Goal: Communication & Community: Ask a question

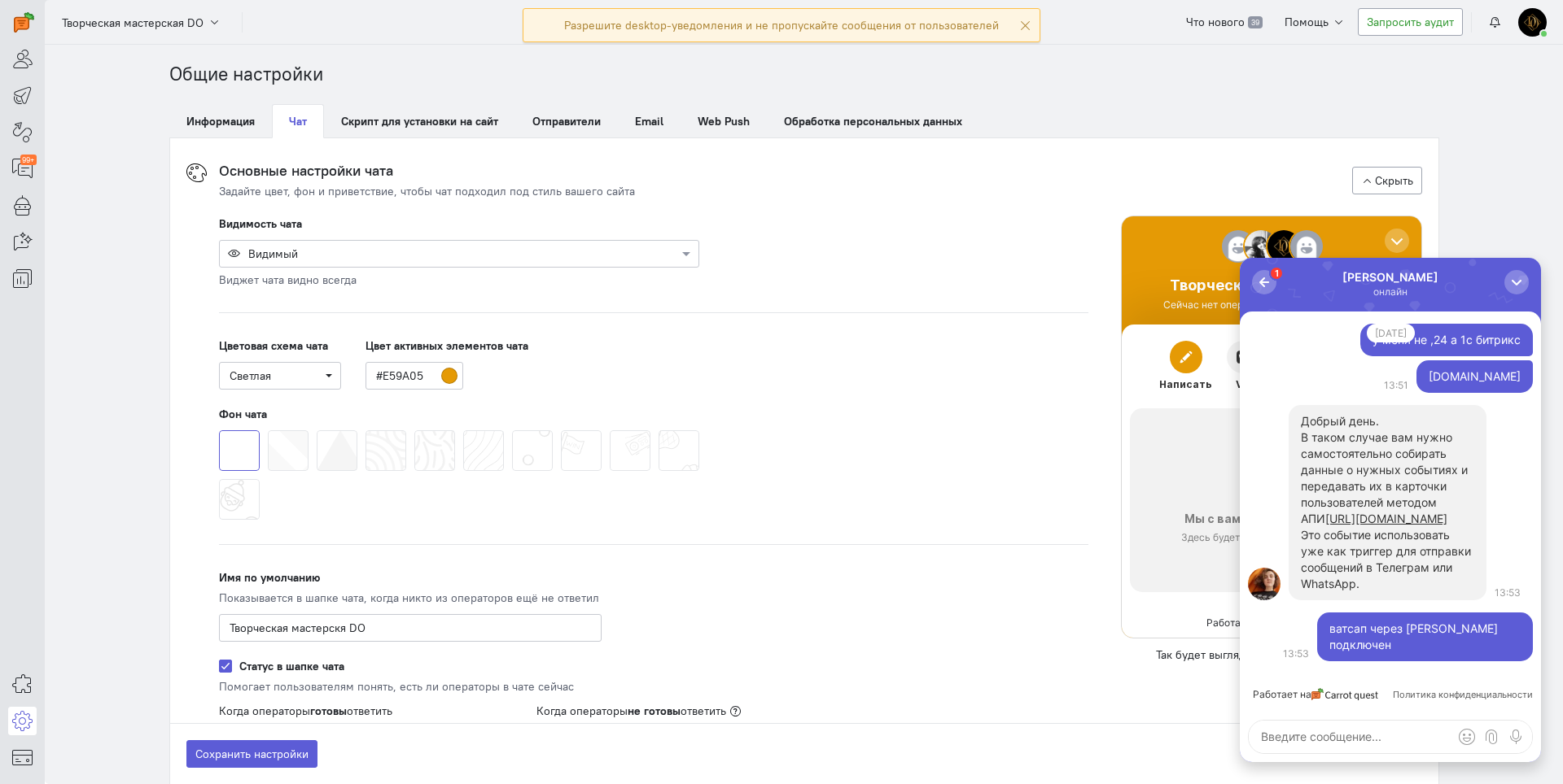
scroll to position [130, 0]
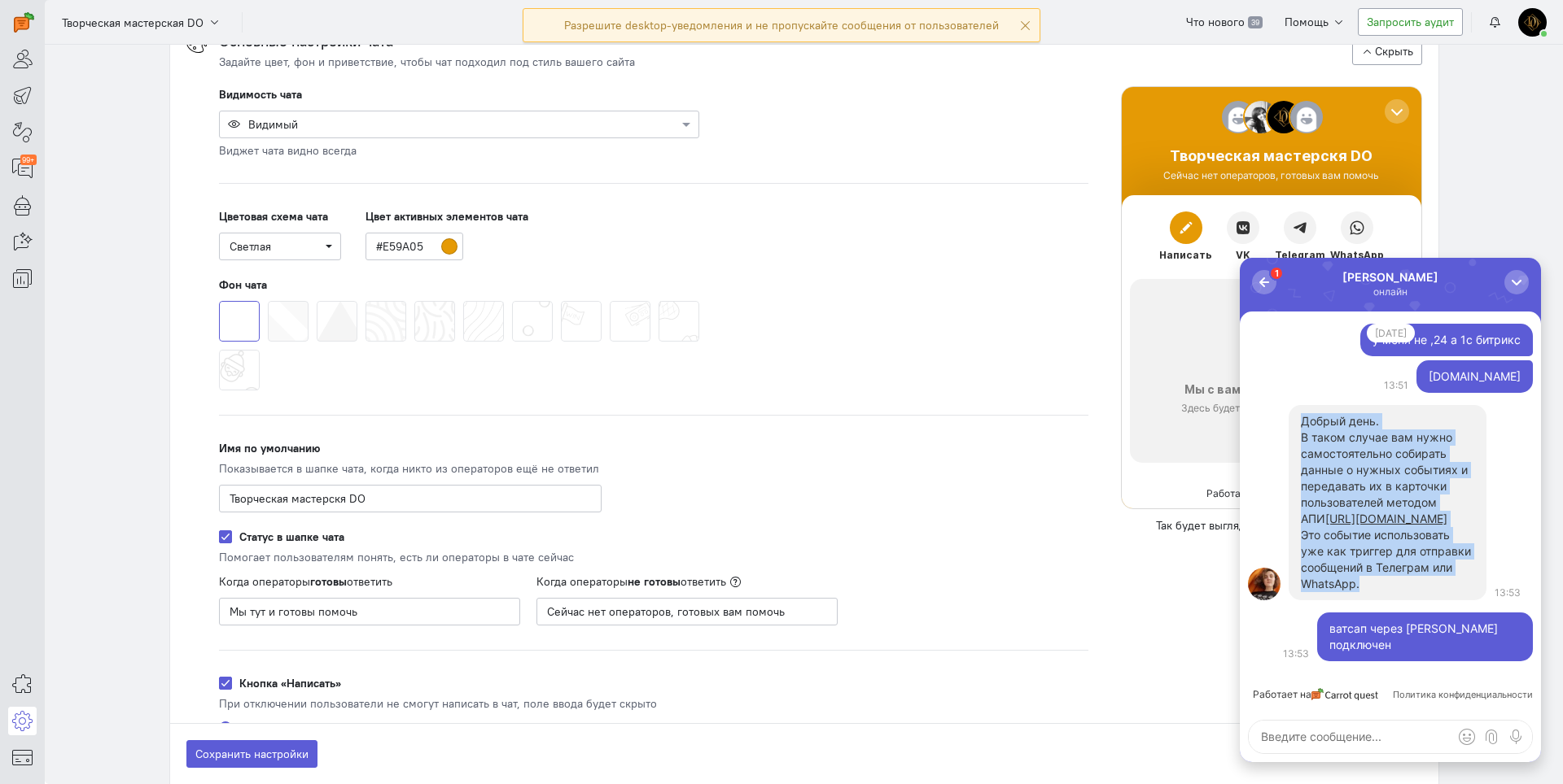
drag, startPoint x: 1296, startPoint y: 404, endPoint x: 1406, endPoint y: 601, distance: 225.6
click at [1406, 601] on div "Добрый день. В таком случае вам нужно самостоятельно собирать данные о нужных с…" at bounding box center [1388, 502] width 198 height 195
copy div "Добрый день. В таком случае вам нужно самостоятельно собирать данные о нужных с…"
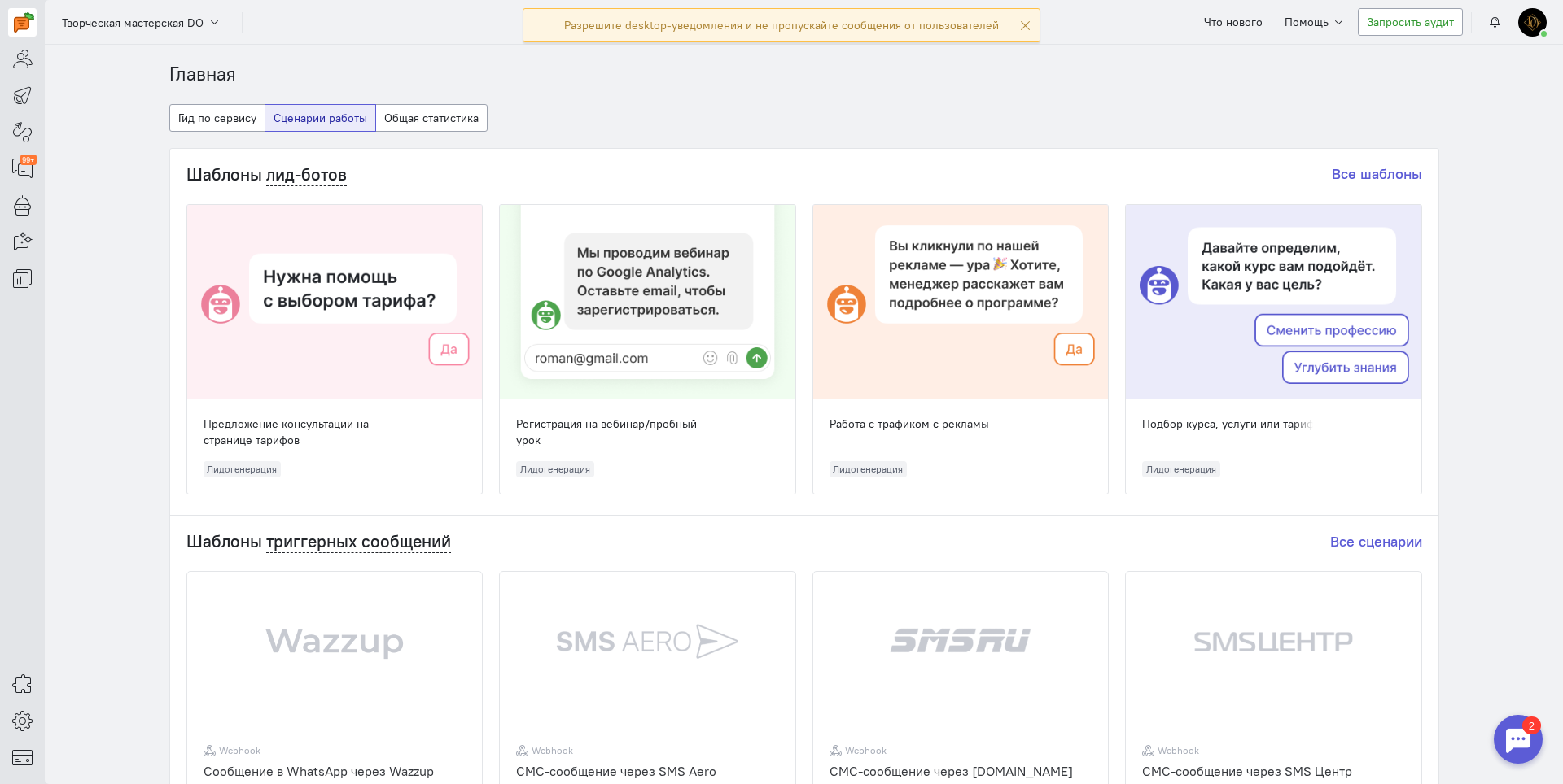
click at [1506, 751] on div at bounding box center [1517, 738] width 49 height 49
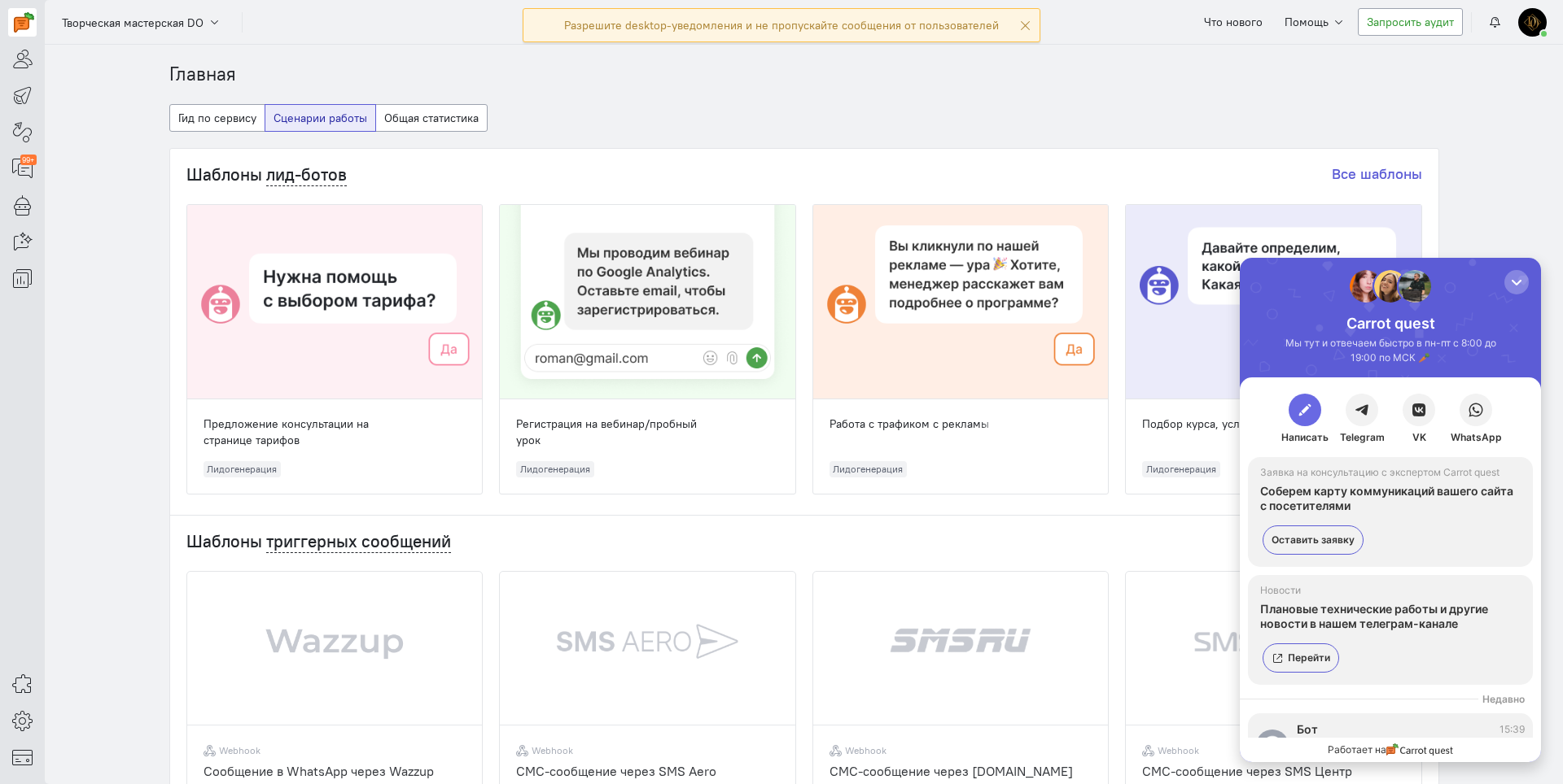
click at [1305, 412] on span "button" at bounding box center [1304, 410] width 16 height 16
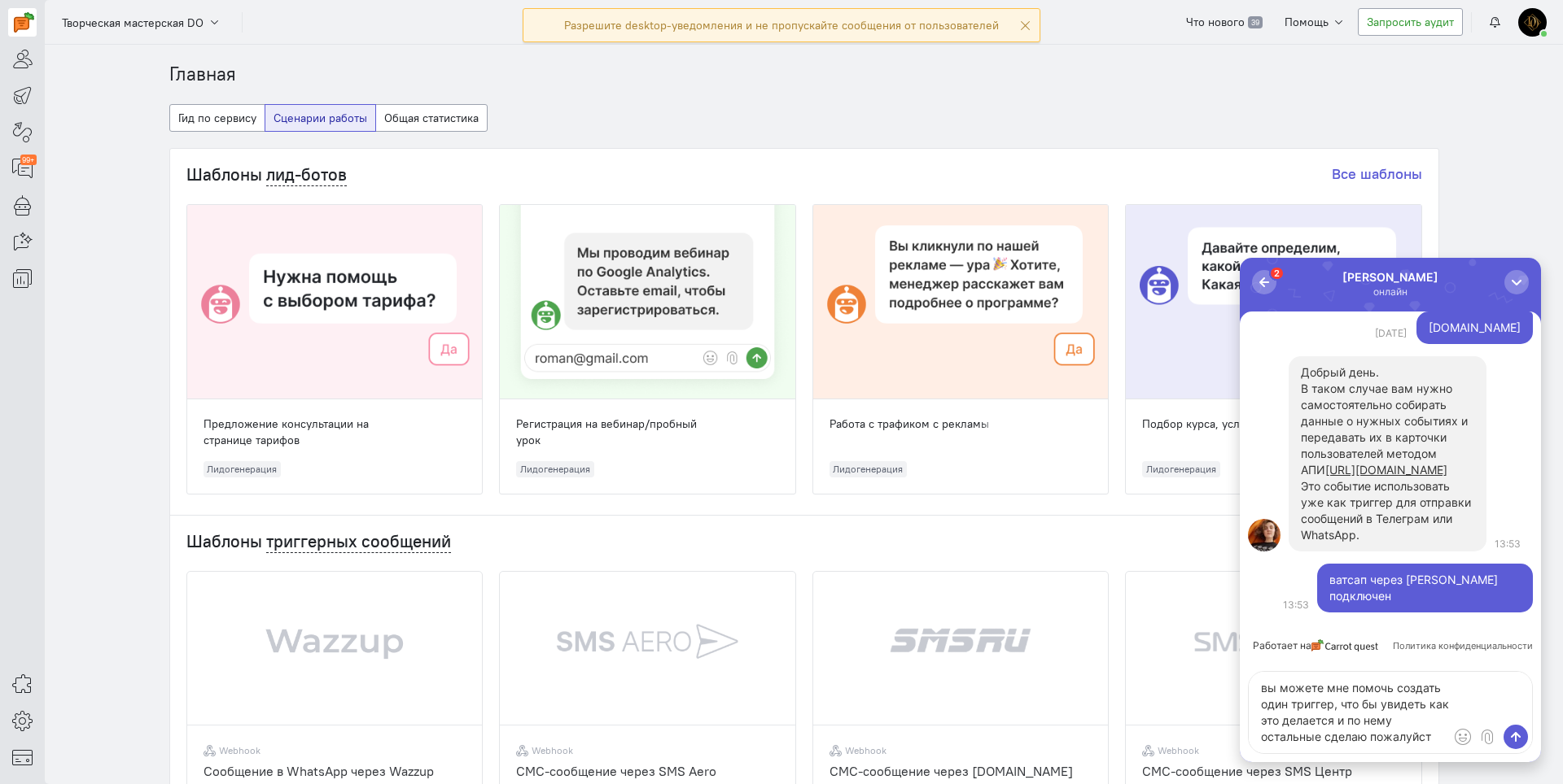
type textarea "вы можете мне помочь создать один триггер, что бы увидеть как это делается и по…"
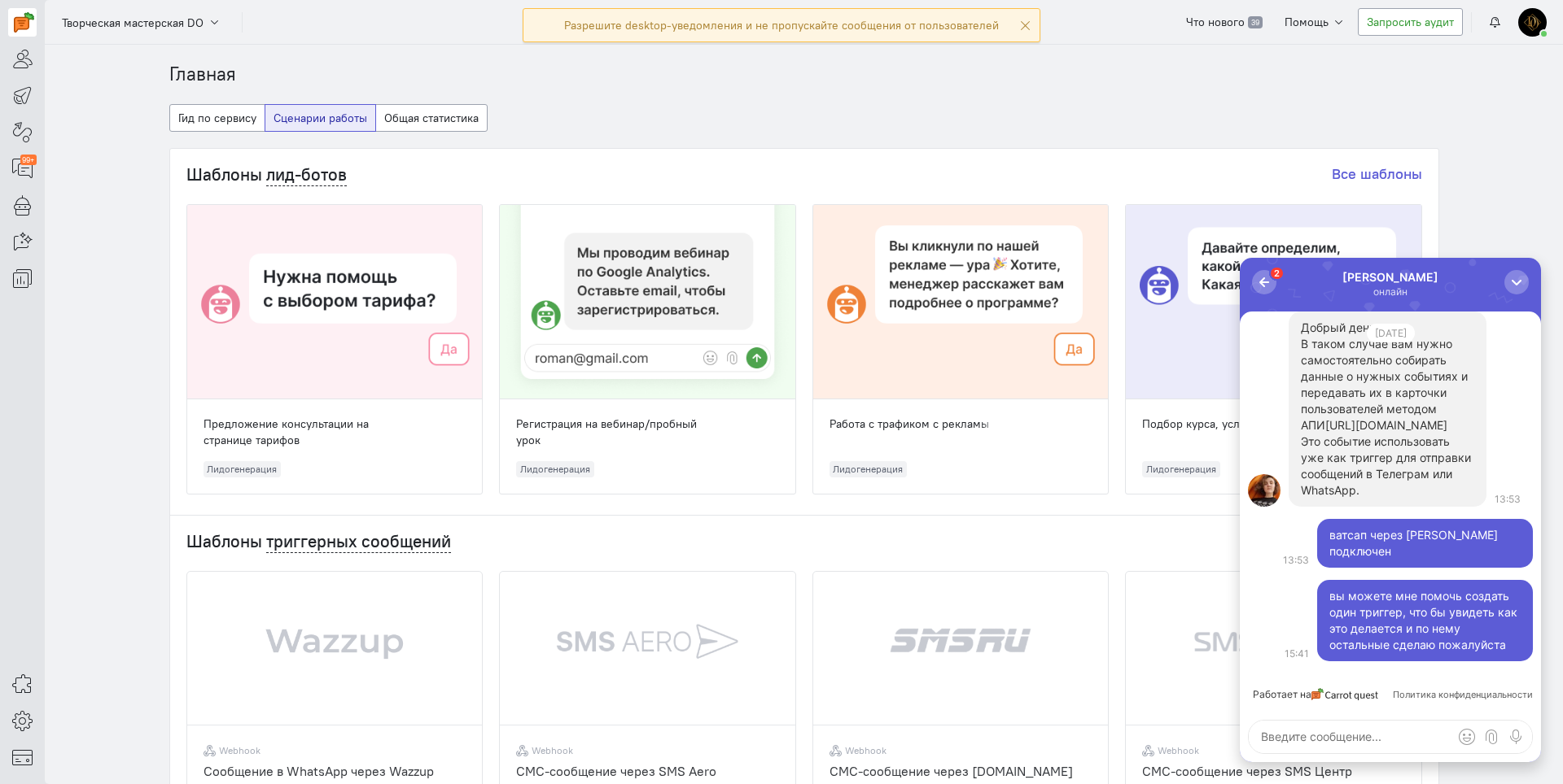
click at [1378, 418] on link "[URL][DOMAIN_NAME]" at bounding box center [1386, 425] width 122 height 14
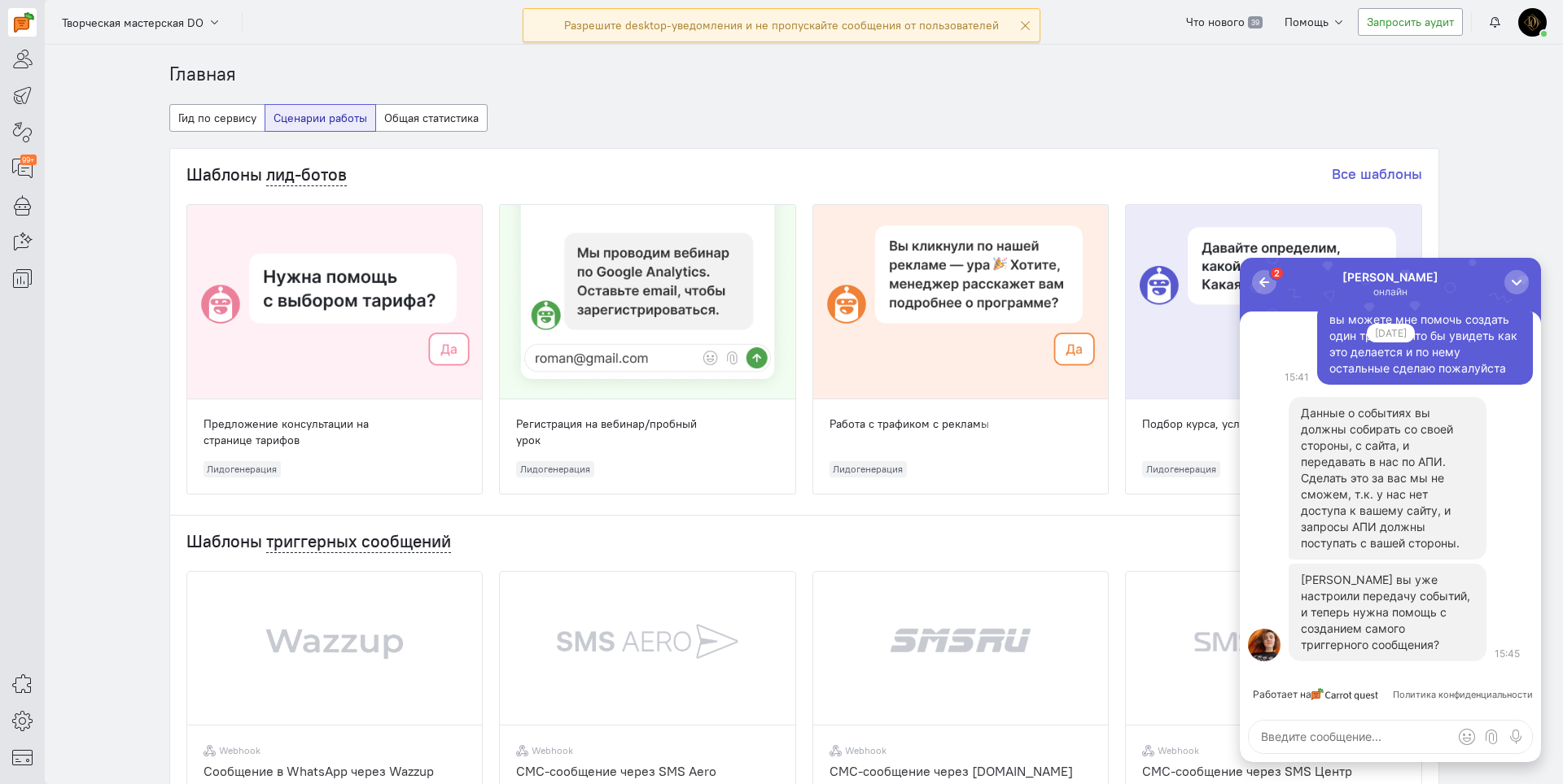
click at [1311, 748] on textarea at bounding box center [1391, 736] width 283 height 33
type textarea "доступ к сайту дам"
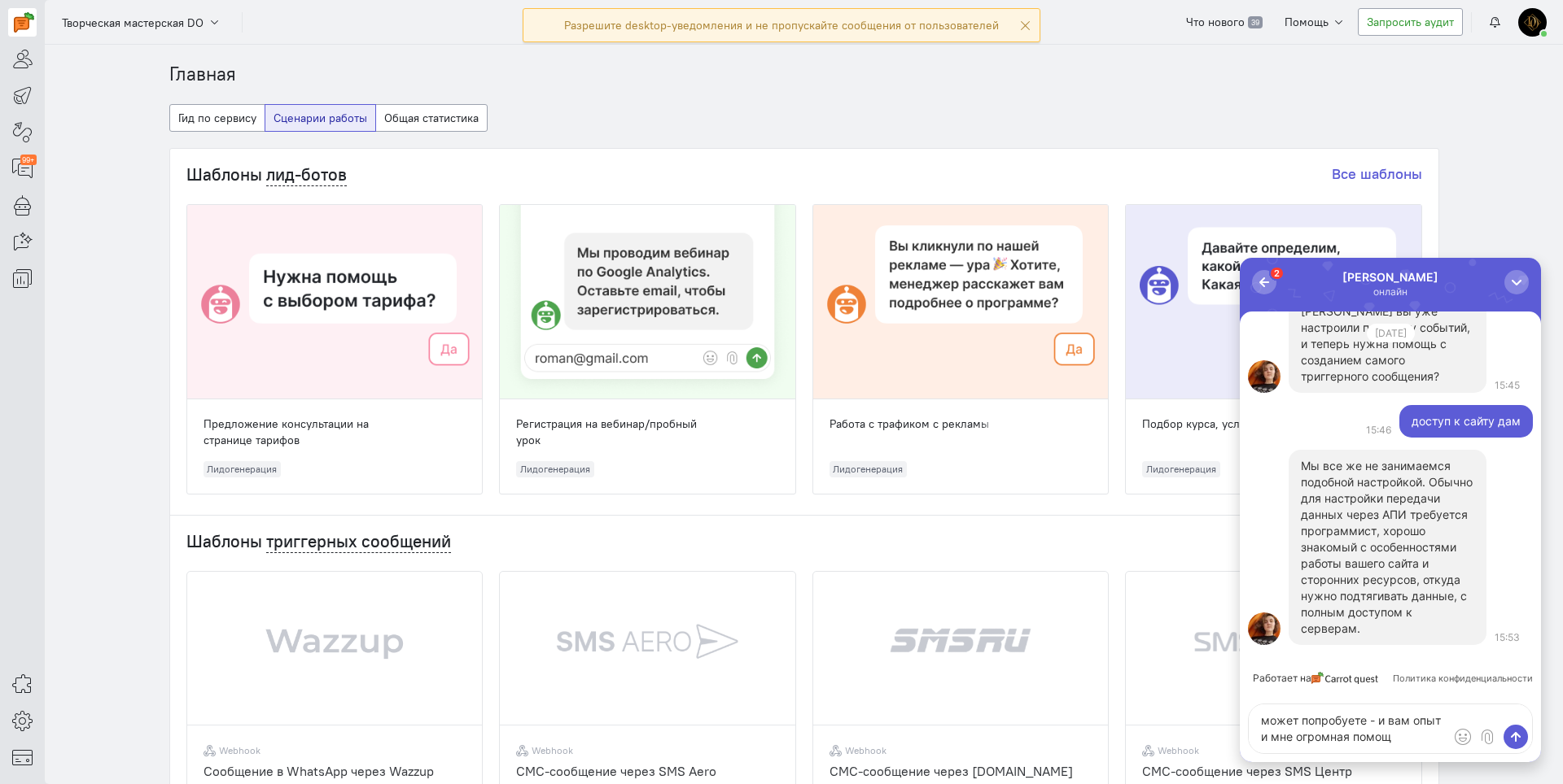
type textarea "может попробуете - и вам опыт и мне огромная помощь"
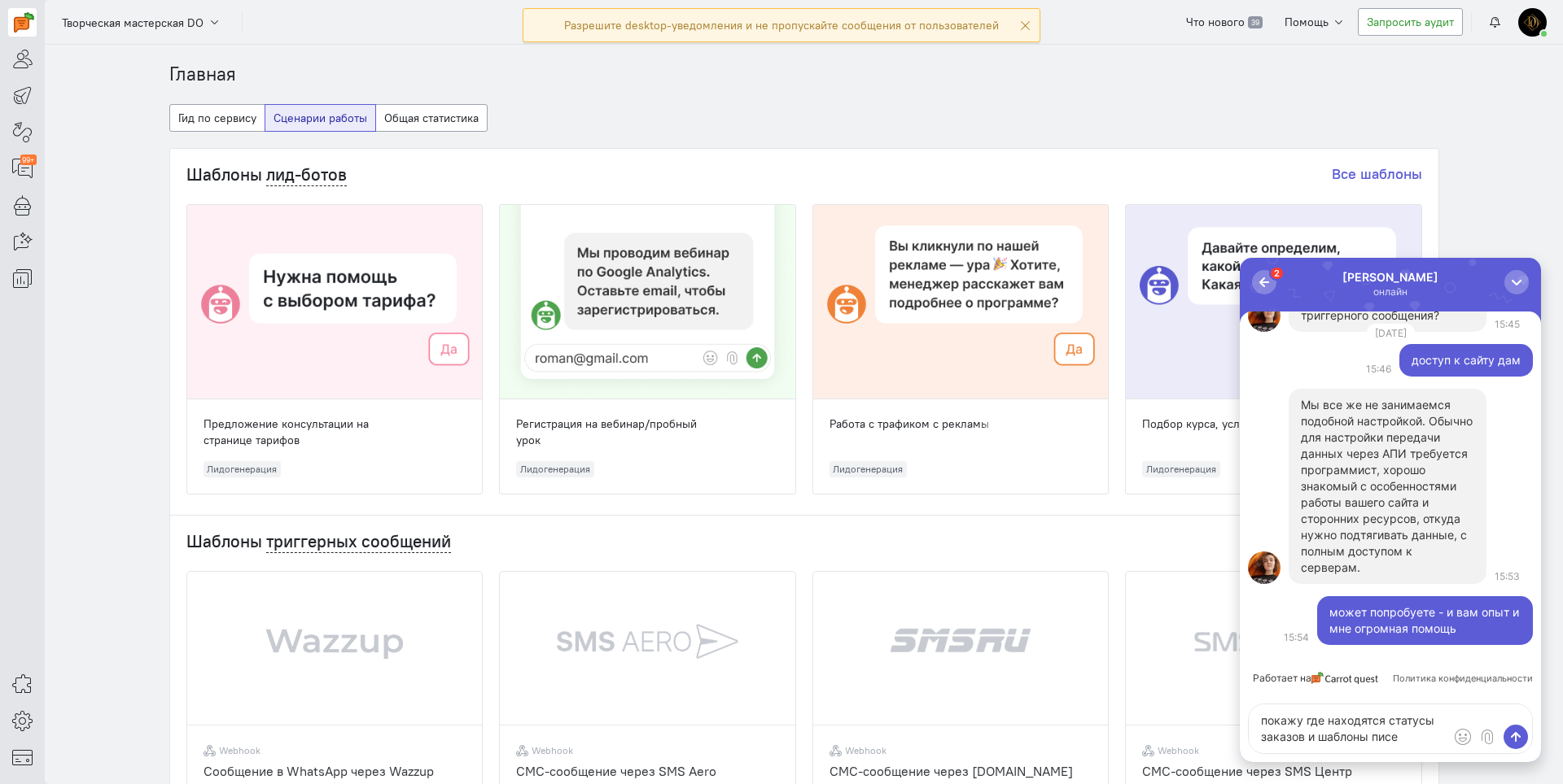
type textarea "покажу где находятся статусы заказов и шаблоны писем"
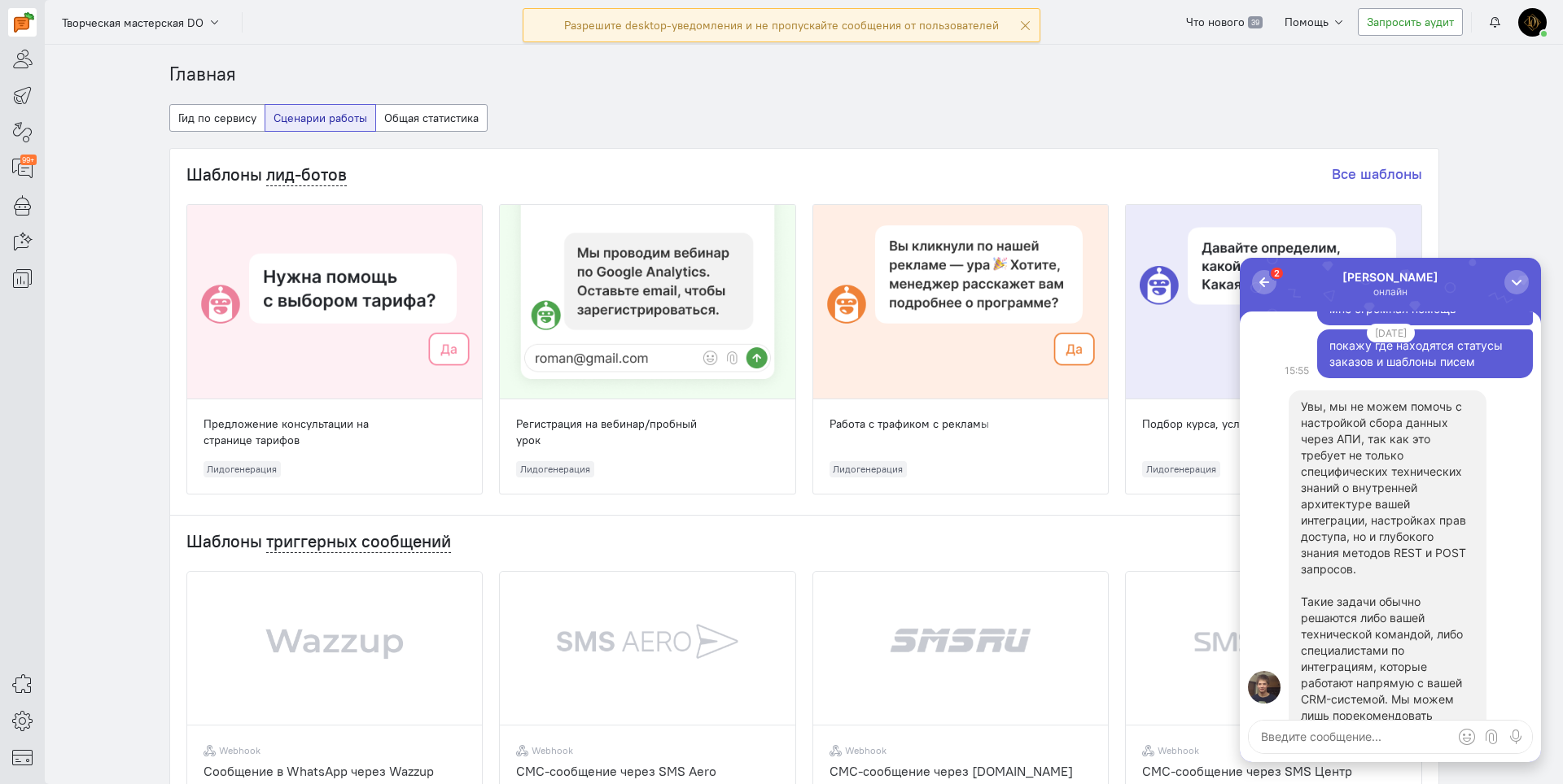
scroll to position [-162, 0]
